Goal: Task Accomplishment & Management: Manage account settings

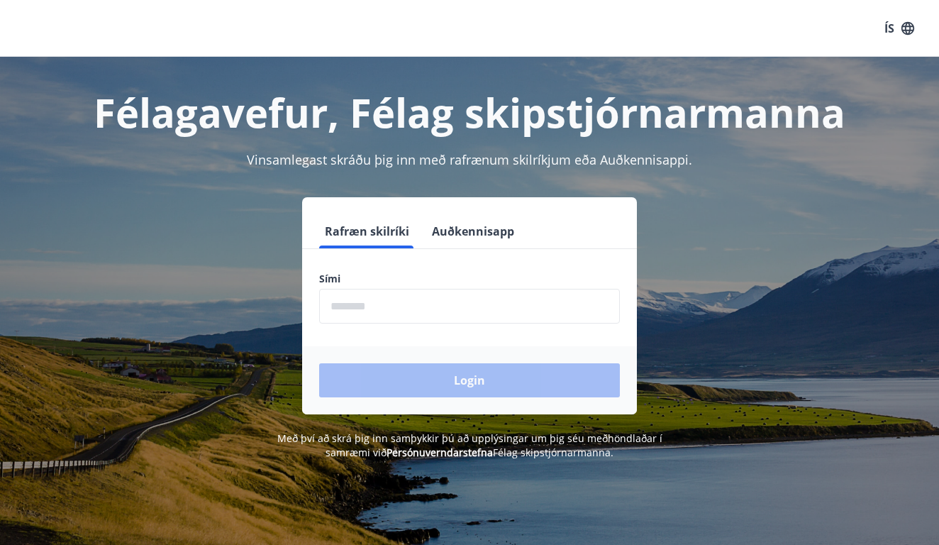
click at [375, 306] on input "phone" at bounding box center [469, 306] width 301 height 35
click at [478, 232] on button "Auðkennisapp" at bounding box center [473, 231] width 94 height 34
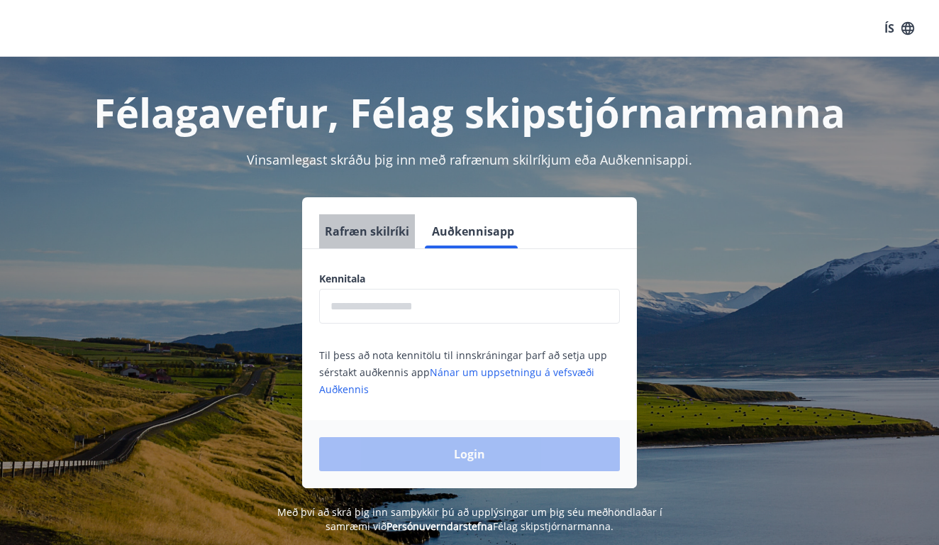
click at [383, 226] on button "Rafræn skilríki" at bounding box center [367, 231] width 96 height 34
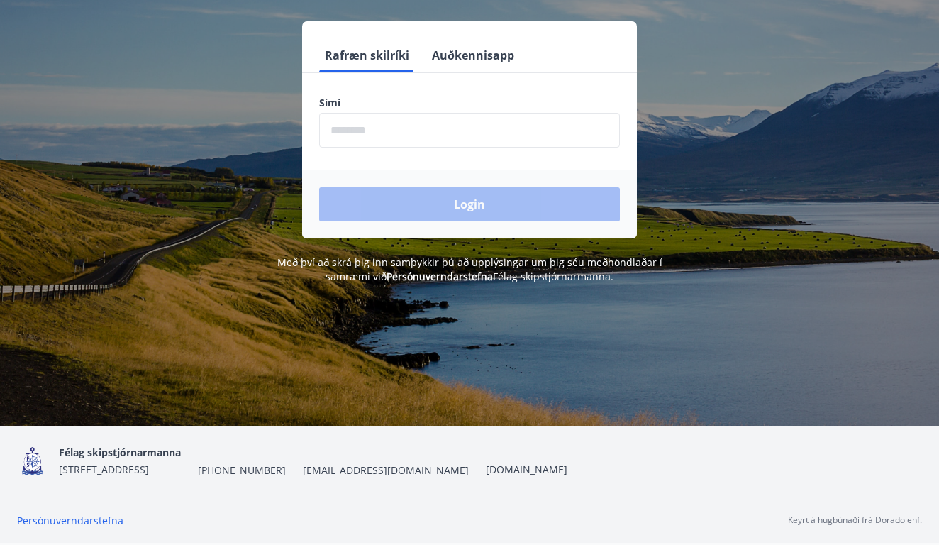
scroll to position [176, 0]
